Goal: Find contact information: Find contact information

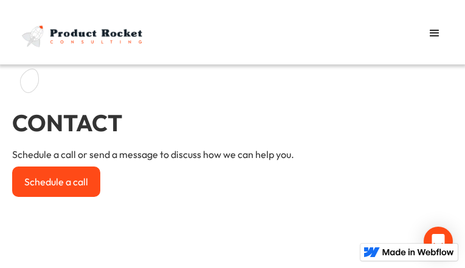
type input "XWcIHbzwQgZ"
type input "[EMAIL_ADDRESS][DOMAIN_NAME]"
type input "ggfMvJke"
select select "First"
